Goal: Subscribe to service/newsletter

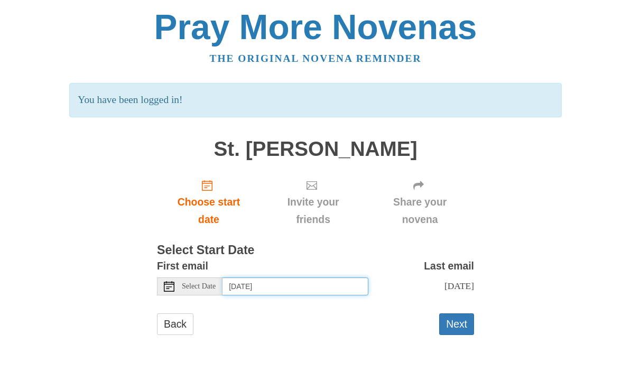
click at [344, 287] on input "[DATE]" at bounding box center [296, 287] width 146 height 18
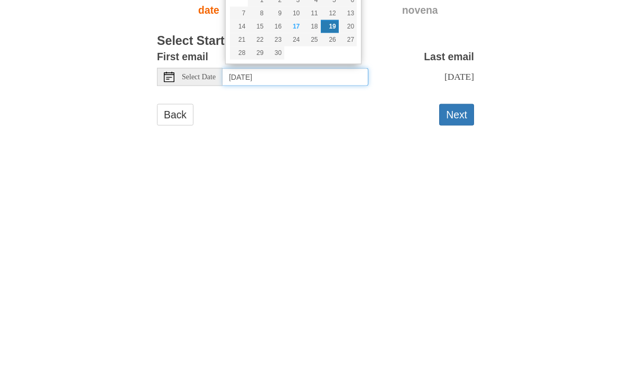
type input "[DATE]"
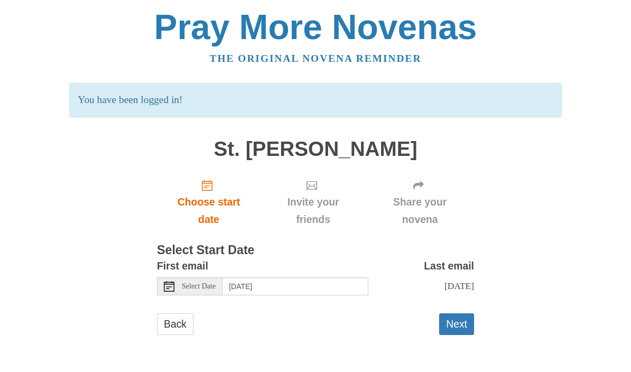
click at [462, 327] on button "Next" at bounding box center [456, 325] width 35 height 22
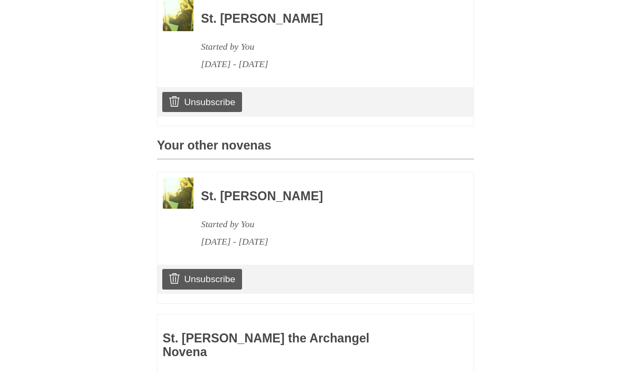
scroll to position [301, 0]
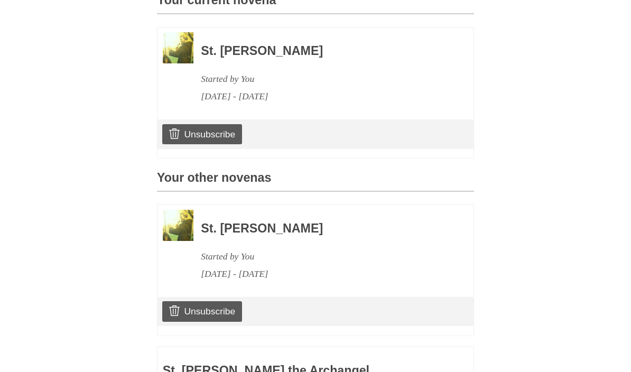
click at [210, 135] on link "Unsubscribe" at bounding box center [202, 134] width 80 height 20
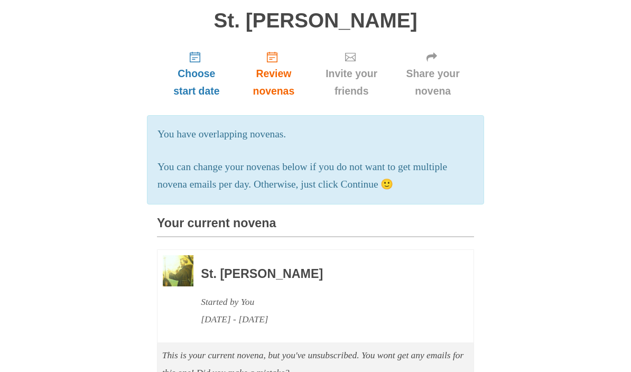
scroll to position [129, 0]
